Goal: Download file/media

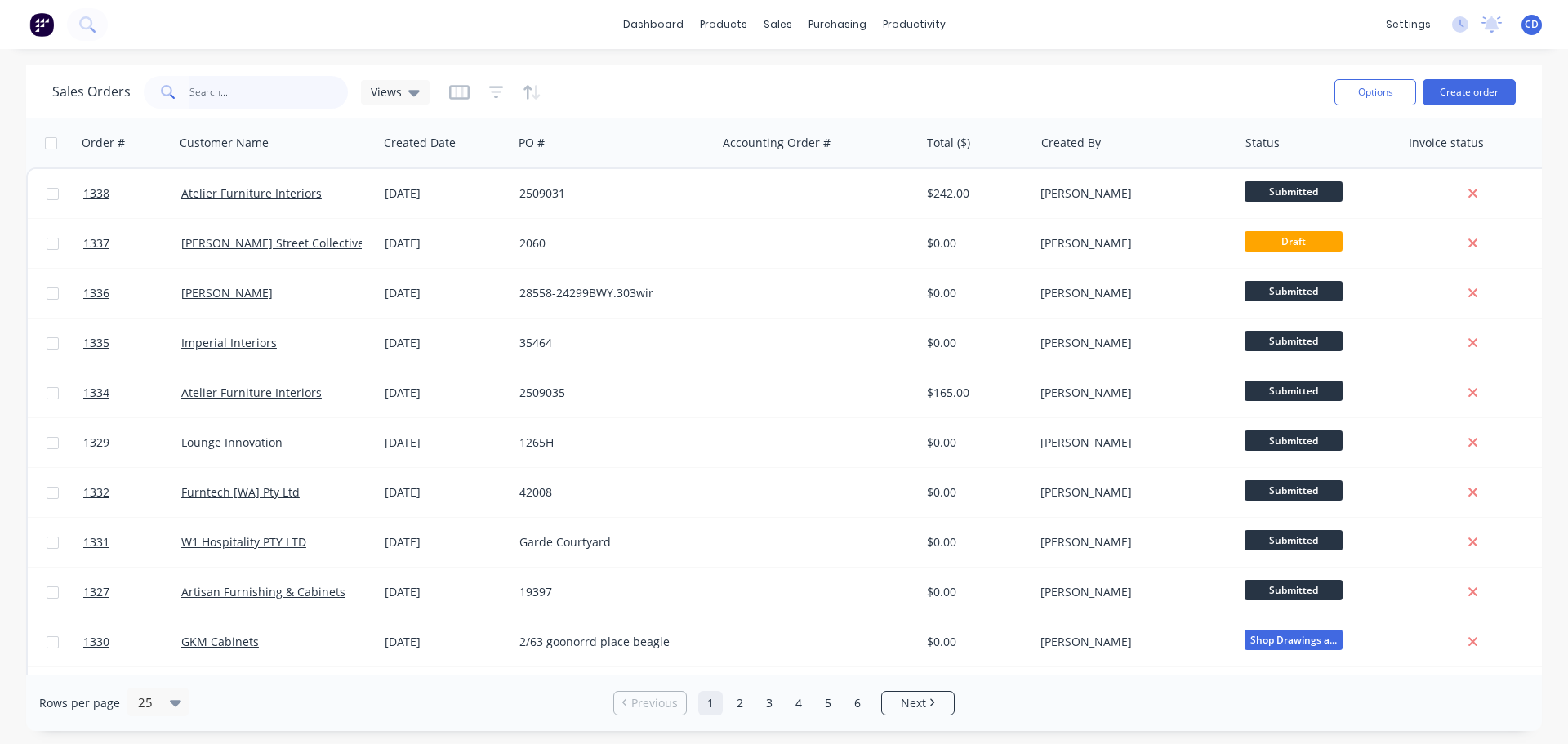
click at [256, 96] on input "text" at bounding box center [269, 92] width 159 height 33
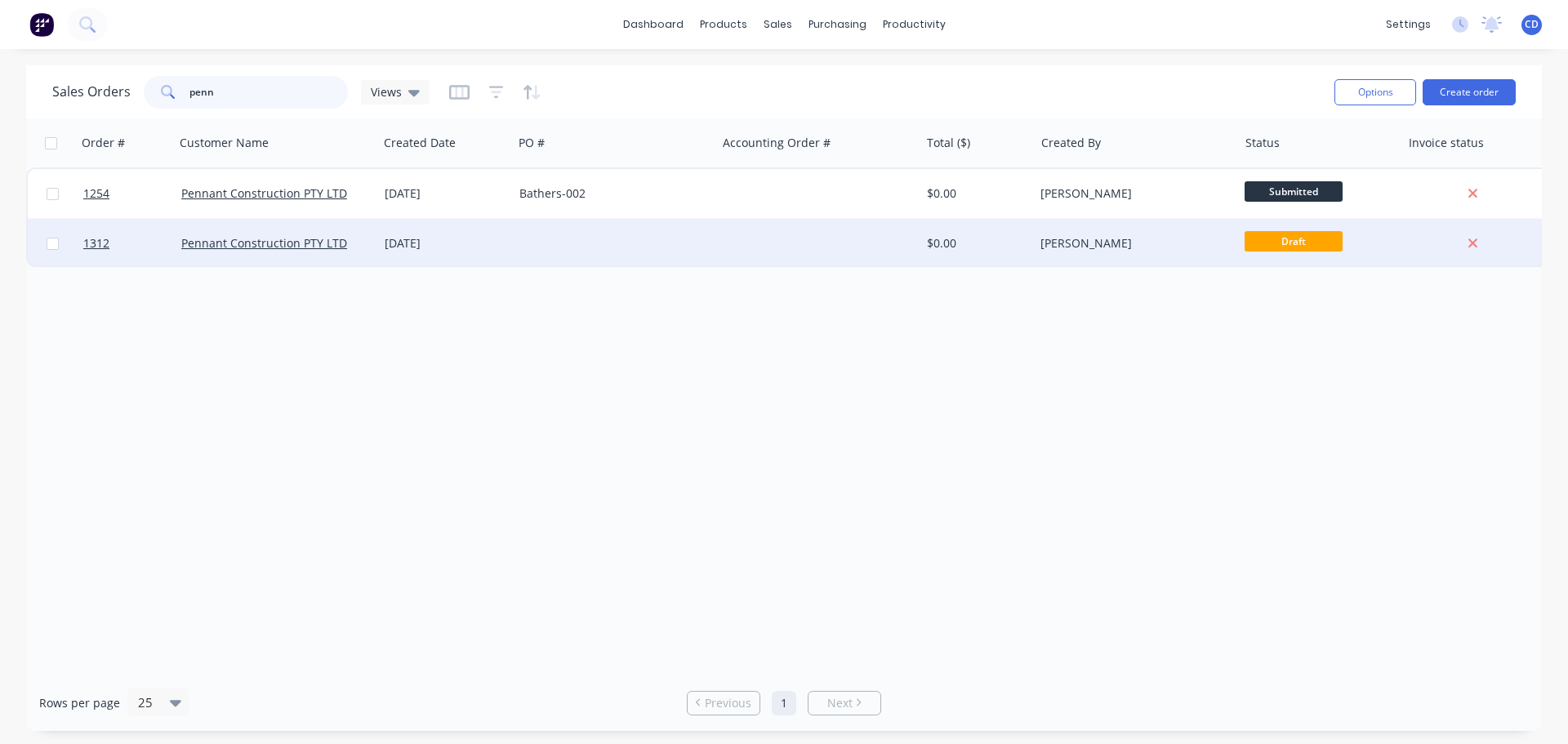
type input "penn"
click at [491, 248] on div "[DATE]" at bounding box center [446, 242] width 122 height 16
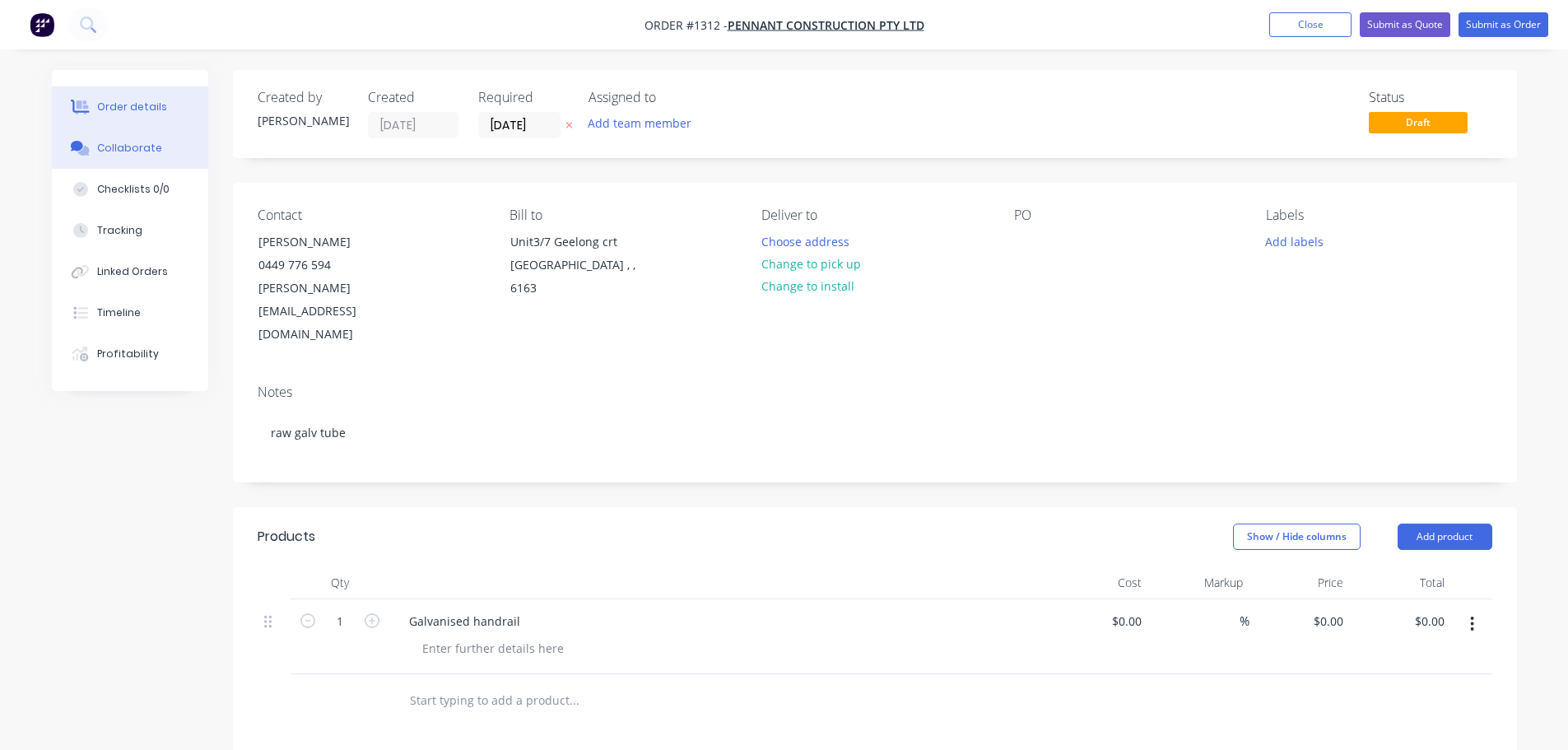
click at [115, 142] on div "Collaborate" at bounding box center [129, 148] width 65 height 15
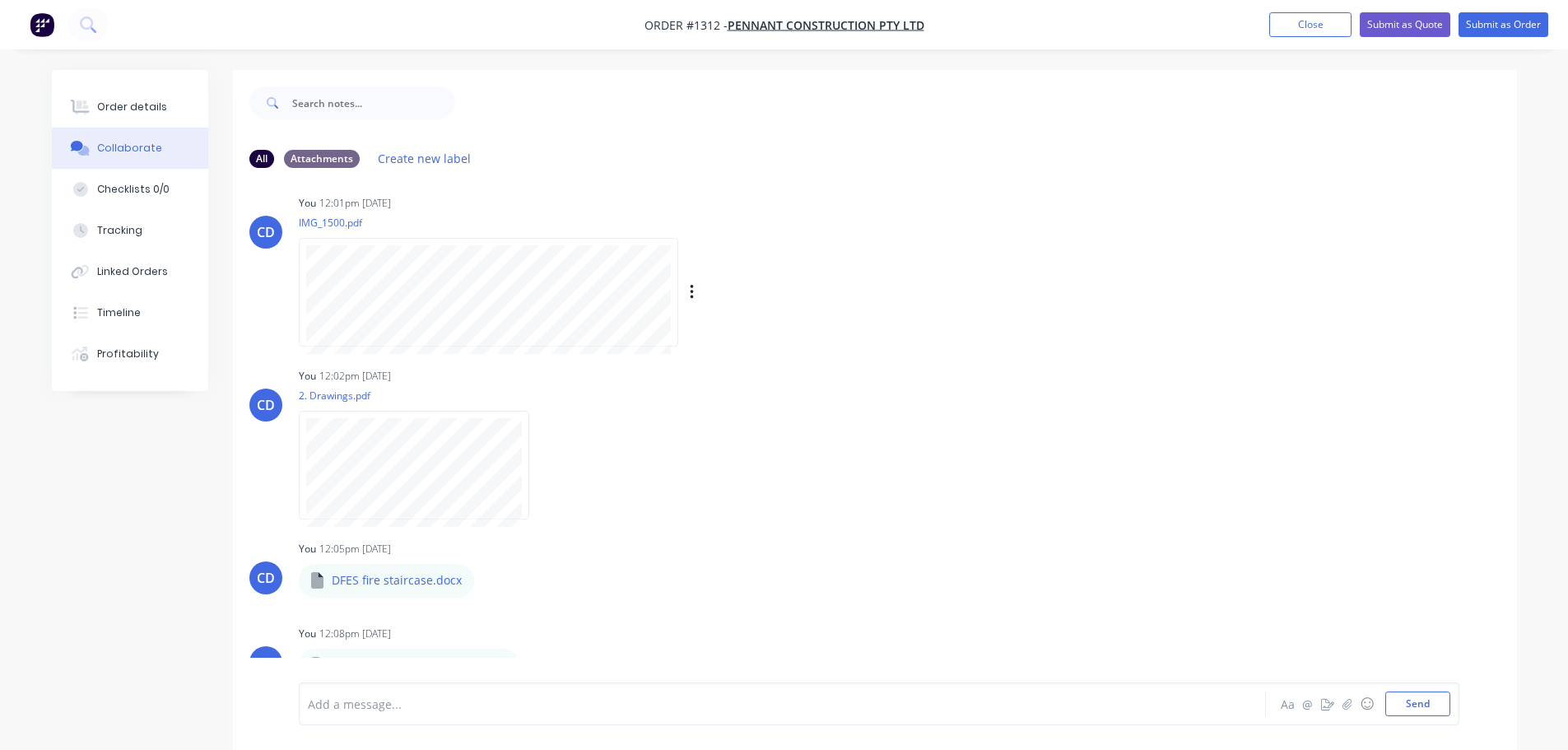
scroll to position [25, 0]
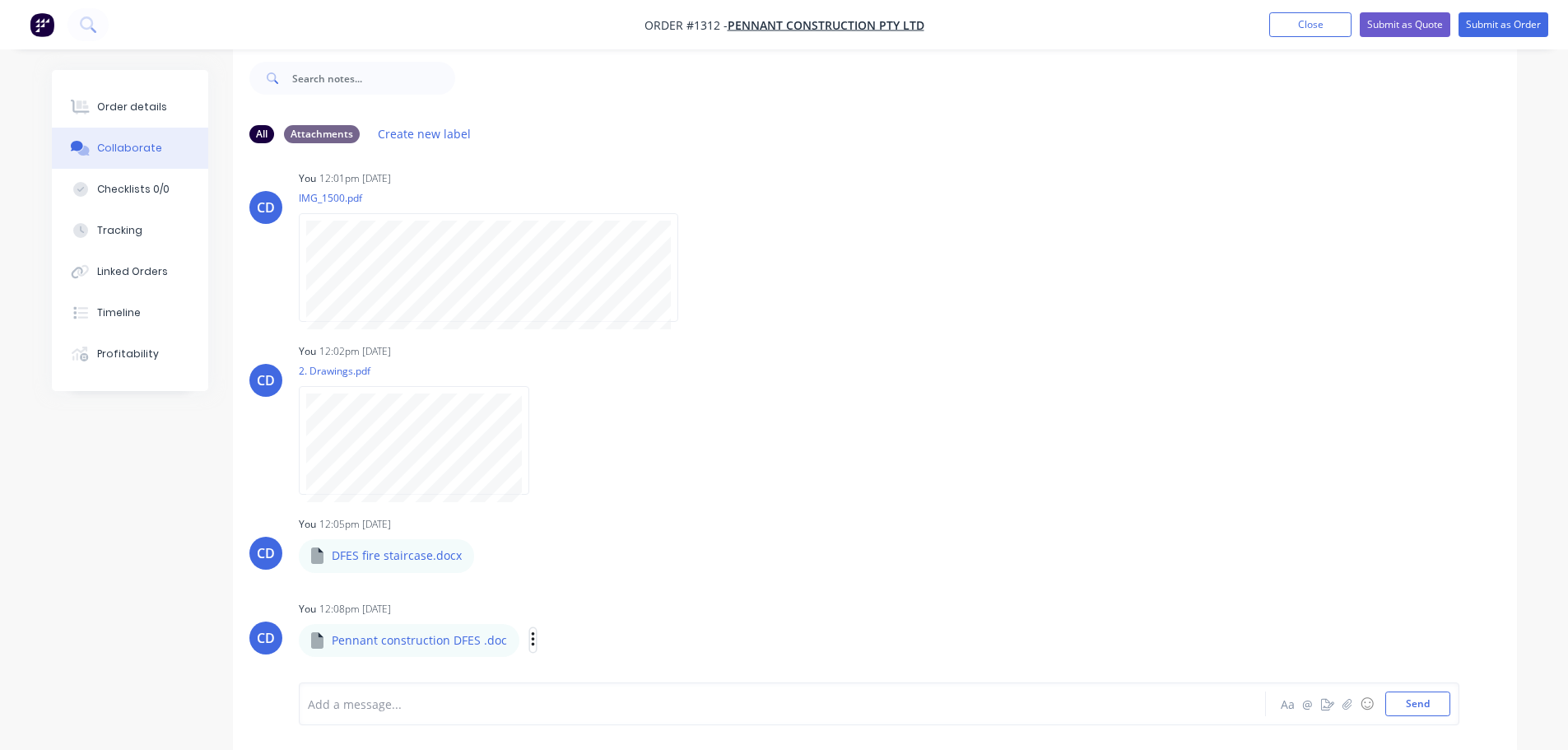
click at [531, 641] on icon "button" at bounding box center [532, 640] width 3 height 15
click at [561, 608] on button "Download" at bounding box center [641, 597] width 185 height 37
click at [486, 555] on icon "button" at bounding box center [487, 556] width 3 height 15
click at [540, 594] on button "Download" at bounding box center [595, 597] width 185 height 37
click at [1016, 248] on div "CD You 12:01pm [DATE] IMG_1500.pdf Labels Download Delete" at bounding box center [875, 240] width 1284 height 148
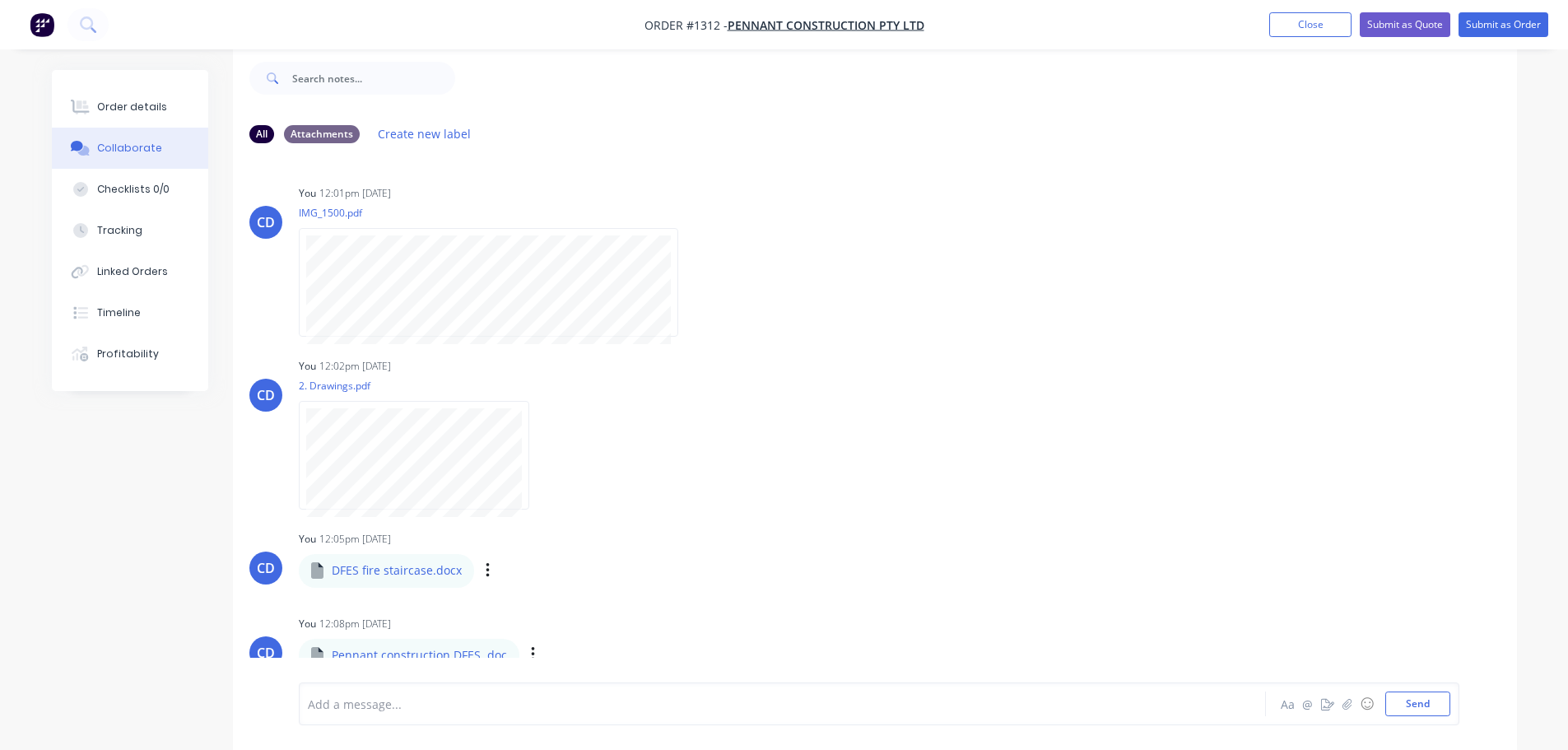
scroll to position [15, 0]
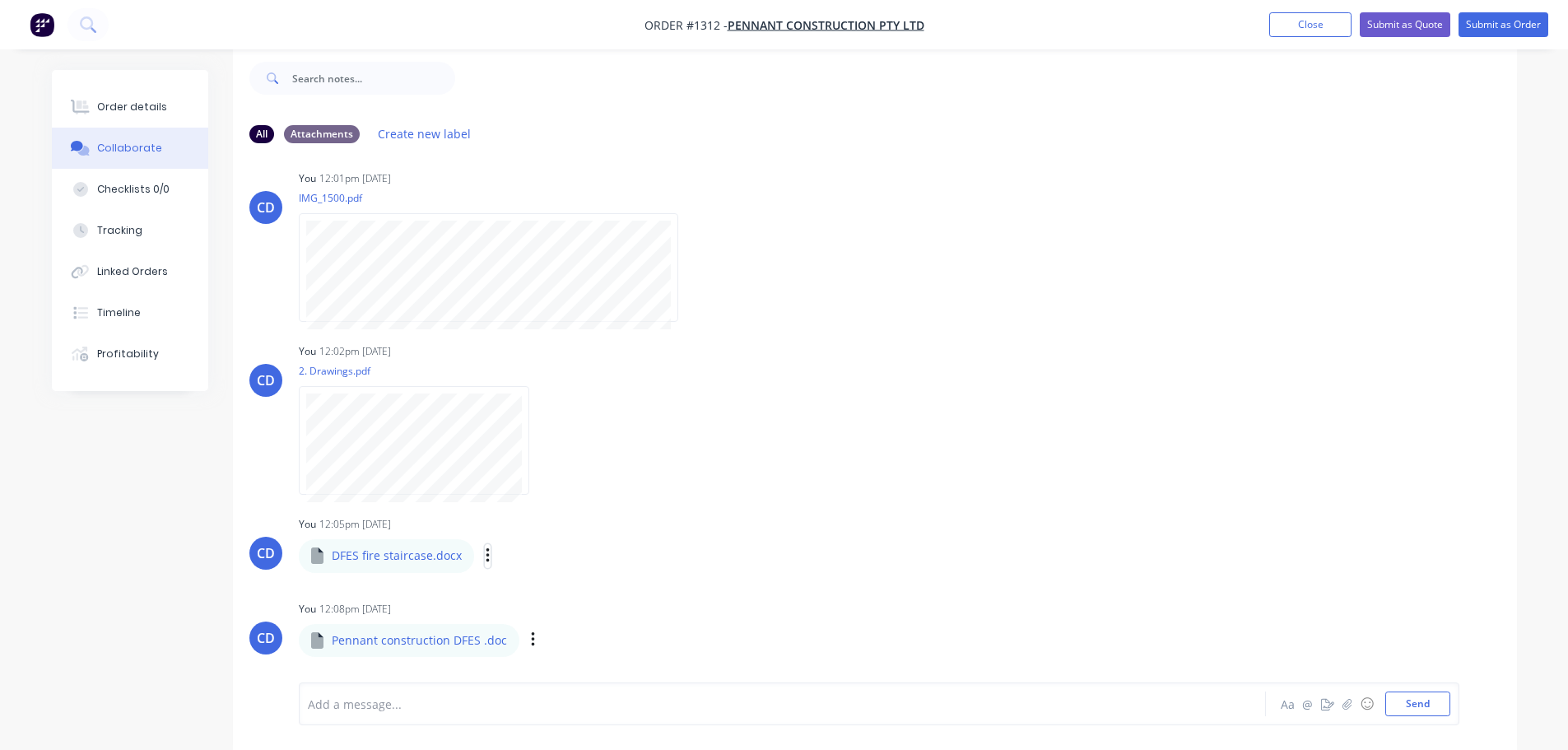
click at [486, 558] on icon "button" at bounding box center [488, 556] width 5 height 19
click at [540, 597] on button "Download" at bounding box center [595, 597] width 185 height 37
click at [1304, 23] on button "Close" at bounding box center [1309, 25] width 82 height 25
